Goal: Task Accomplishment & Management: Use online tool/utility

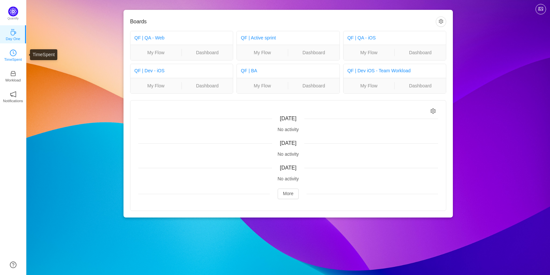
click at [10, 52] on link "TimeSpent" at bounding box center [13, 55] width 7 height 7
click at [16, 55] on link "TimeSpent" at bounding box center [13, 55] width 7 height 7
click at [11, 53] on icon "icon: clock-circle" at bounding box center [13, 53] width 7 height 7
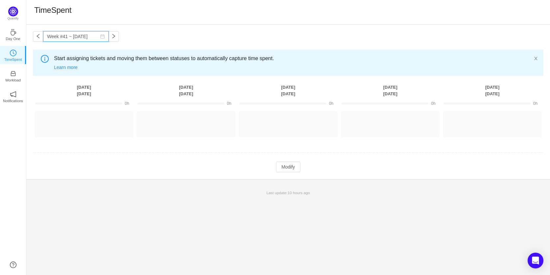
click at [85, 34] on input "Week #41 ~ [DATE]" at bounding box center [76, 36] width 66 height 11
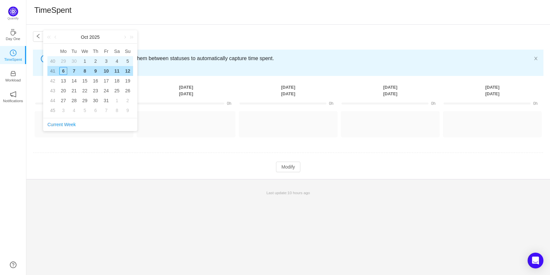
click at [87, 62] on div "1" at bounding box center [85, 61] width 8 height 8
type input "Week #40 ~ [DATE]"
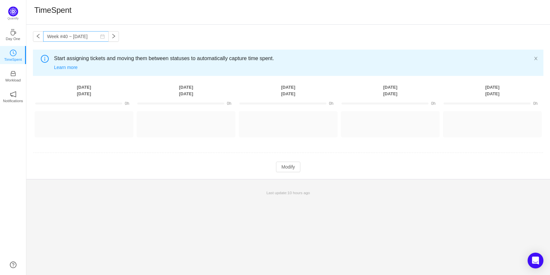
click at [100, 35] on icon "icon: calendar" at bounding box center [102, 37] width 4 height 4
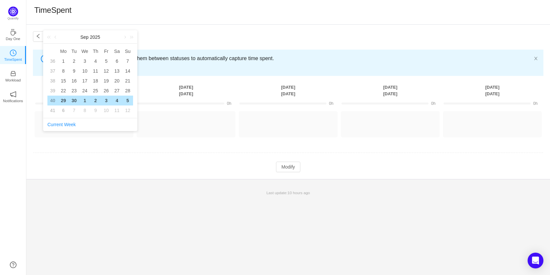
click at [163, 29] on div "Week #40 ~ [DATE] You have reached free plan limit. Upgrade Start assigning tic…" at bounding box center [287, 102] width 523 height 155
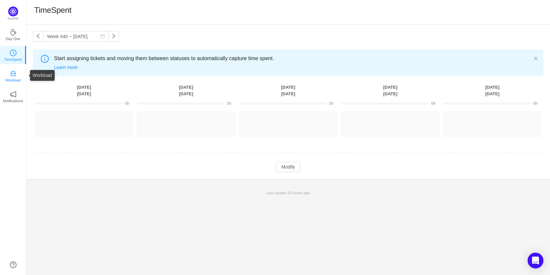
click at [11, 81] on p "Workload" at bounding box center [12, 80] width 15 height 6
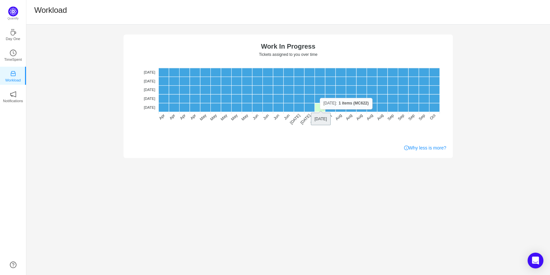
click at [320, 109] on rect at bounding box center [320, 107] width 11 height 9
